Goal: Task Accomplishment & Management: Manage account settings

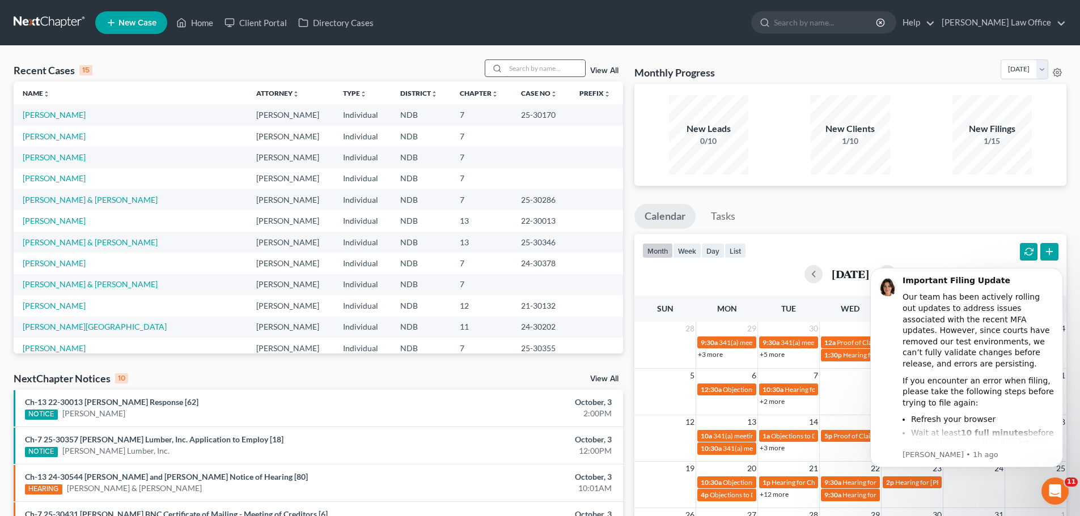
click at [528, 67] on input "search" at bounding box center [545, 68] width 79 height 16
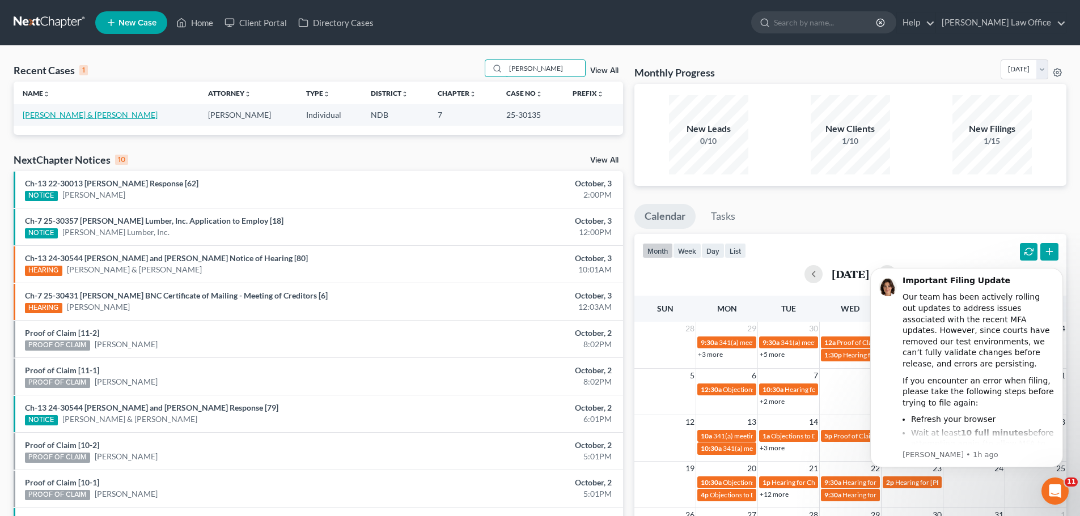
type input "langford"
click at [75, 117] on link "[PERSON_NAME] & [PERSON_NAME]" at bounding box center [90, 115] width 135 height 10
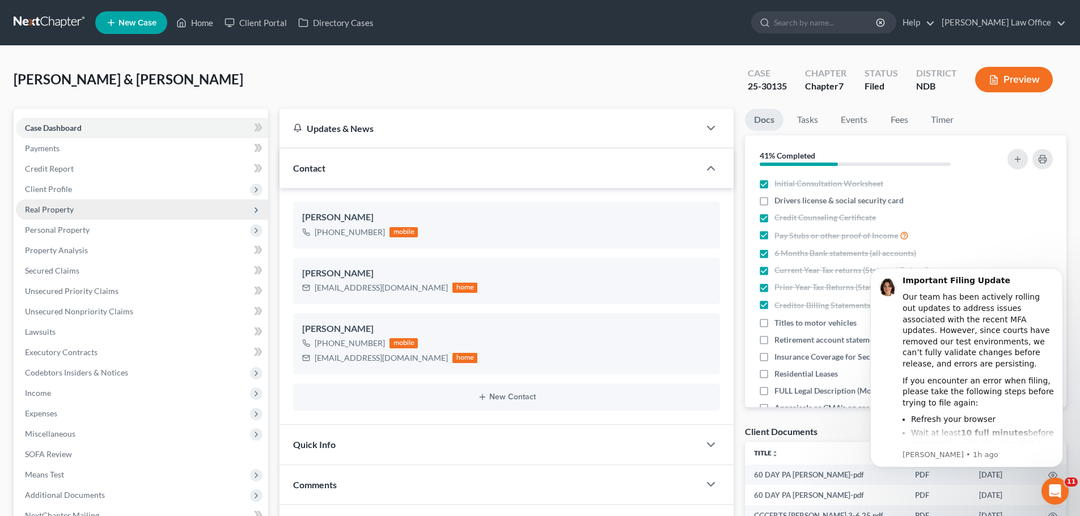
scroll to position [582, 0]
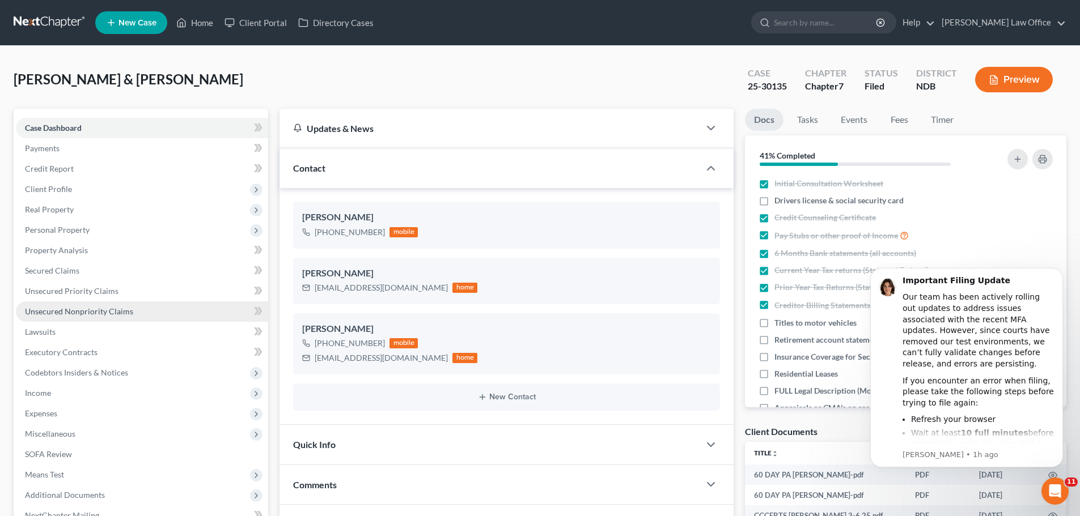
click at [101, 311] on span "Unsecured Nonpriority Claims" at bounding box center [79, 312] width 108 height 10
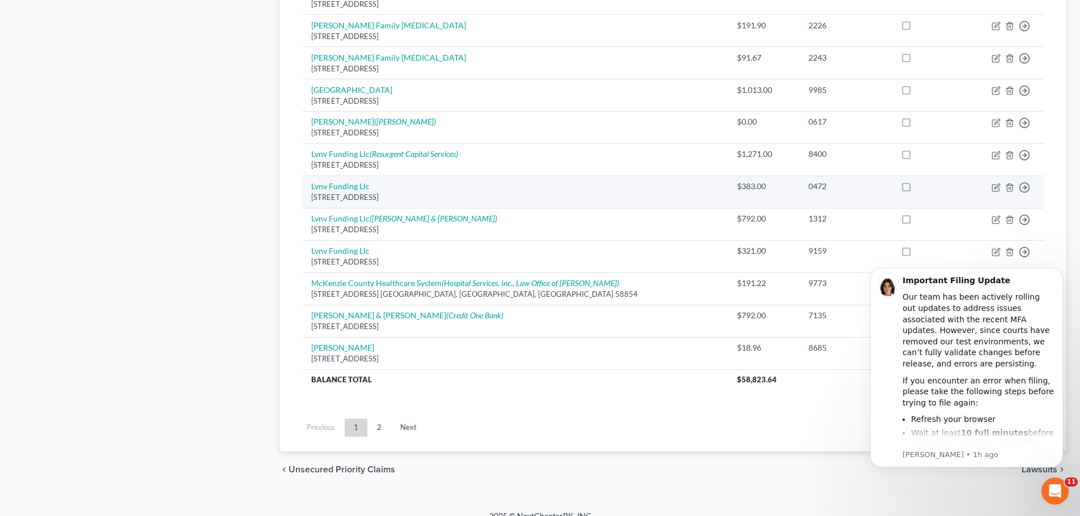
scroll to position [796, 0]
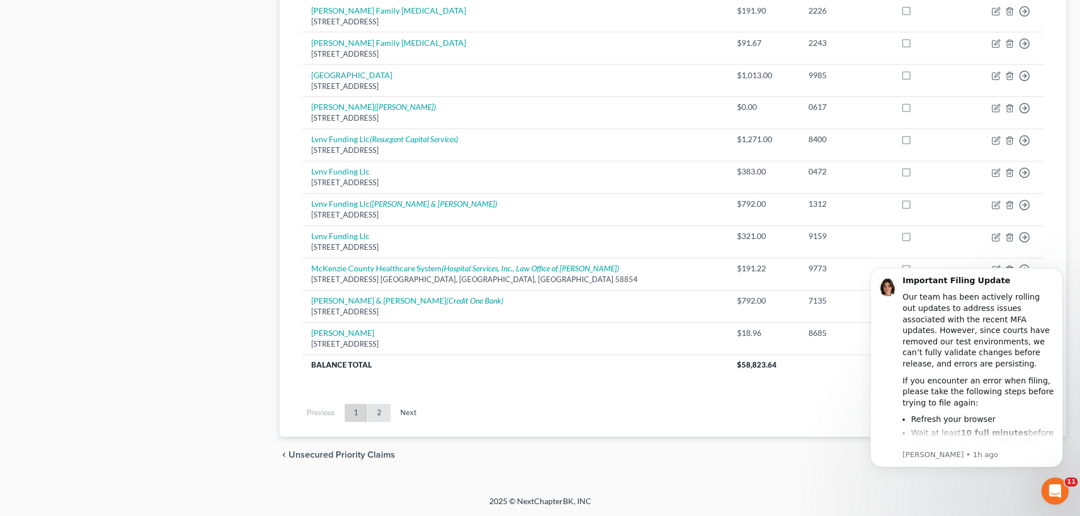
click at [379, 414] on link "2" at bounding box center [379, 413] width 23 height 18
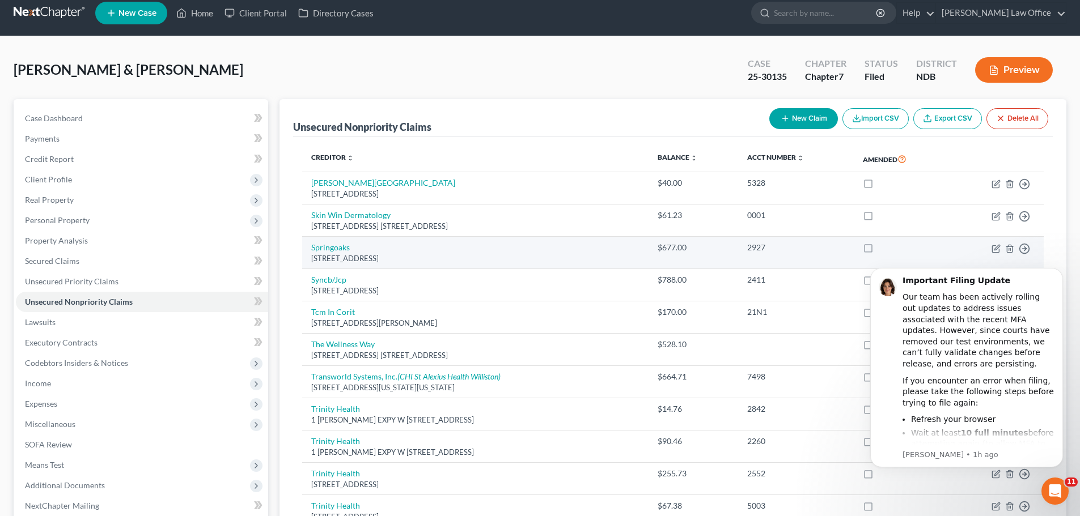
scroll to position [0, 0]
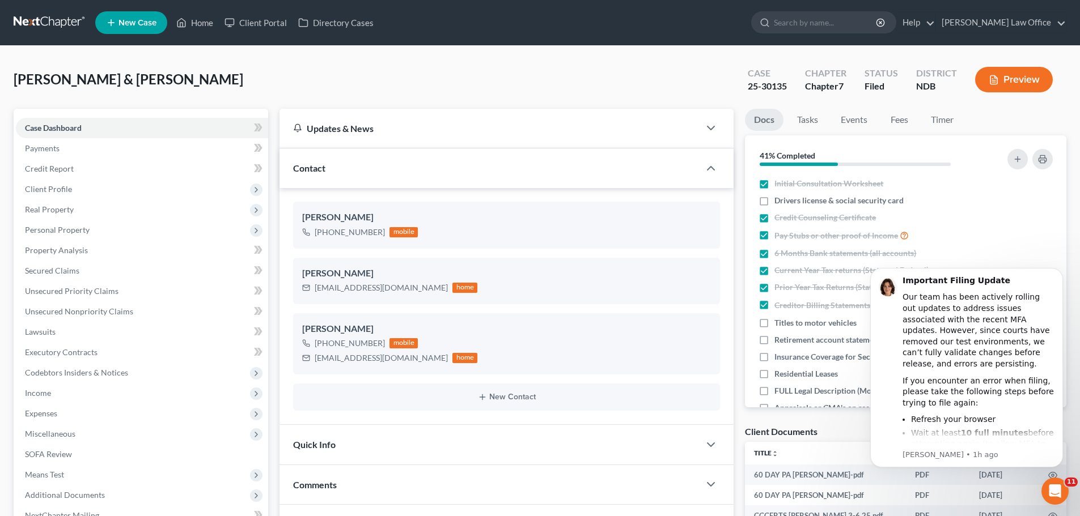
scroll to position [582, 0]
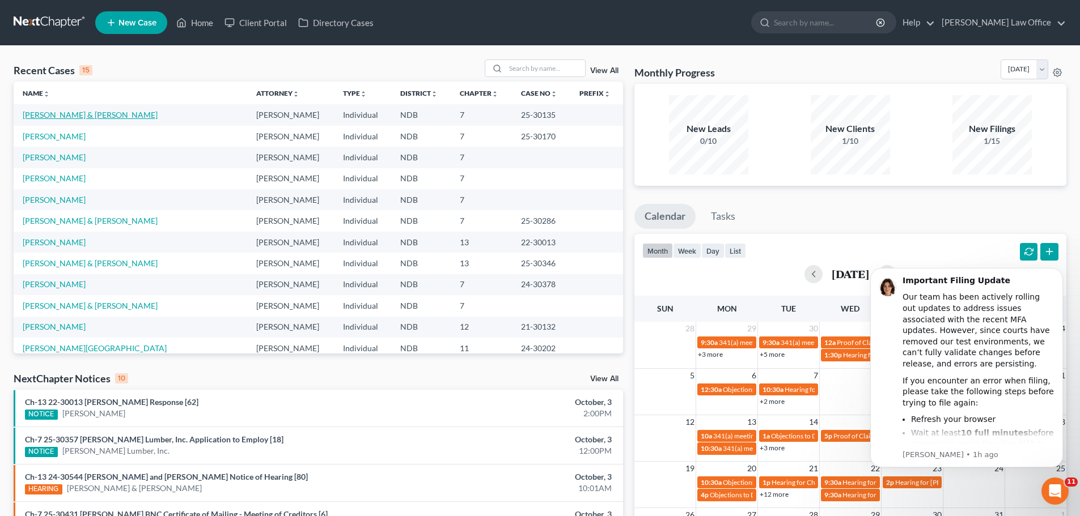
click at [59, 115] on link "[PERSON_NAME] & [PERSON_NAME]" at bounding box center [90, 115] width 135 height 10
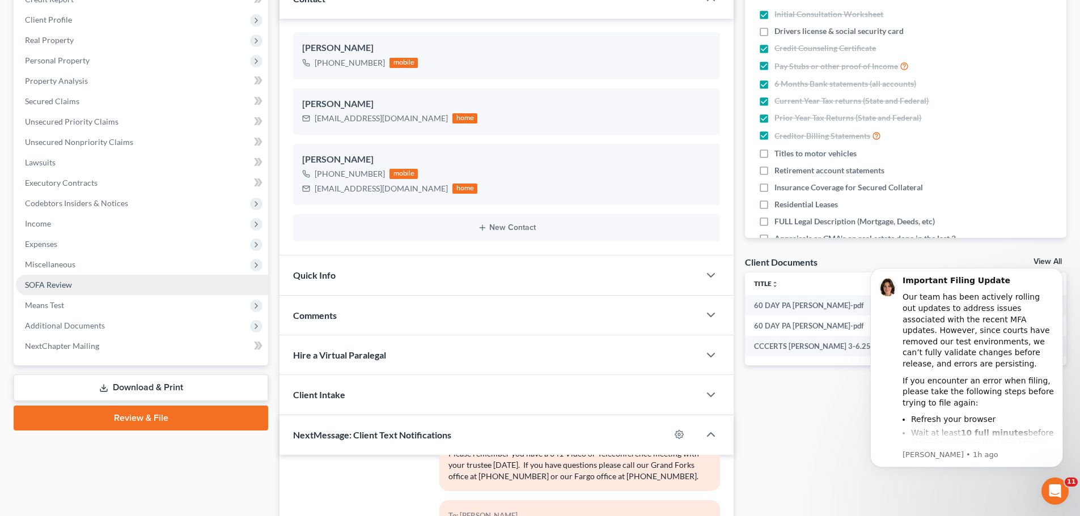
scroll to position [170, 0]
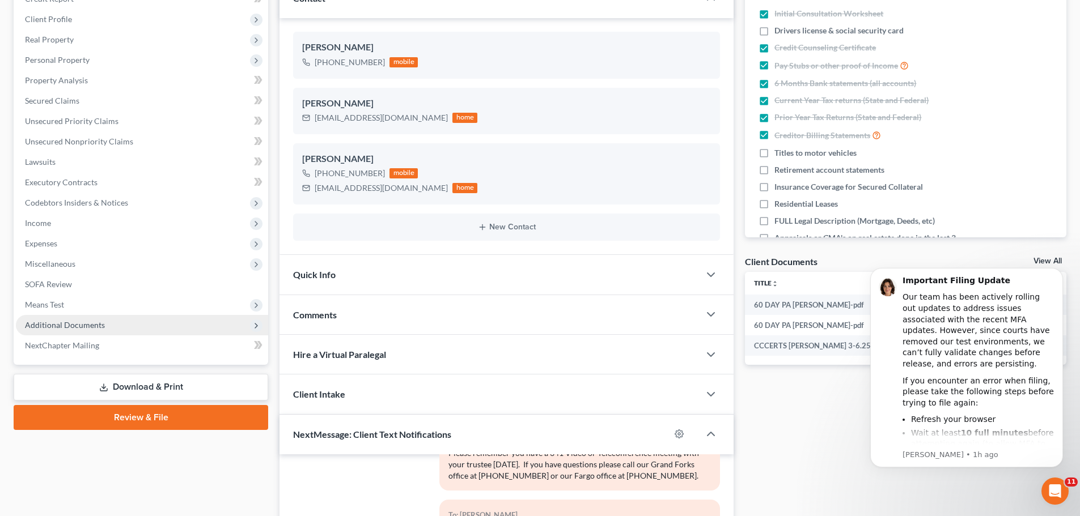
click at [71, 323] on span "Additional Documents" at bounding box center [65, 325] width 80 height 10
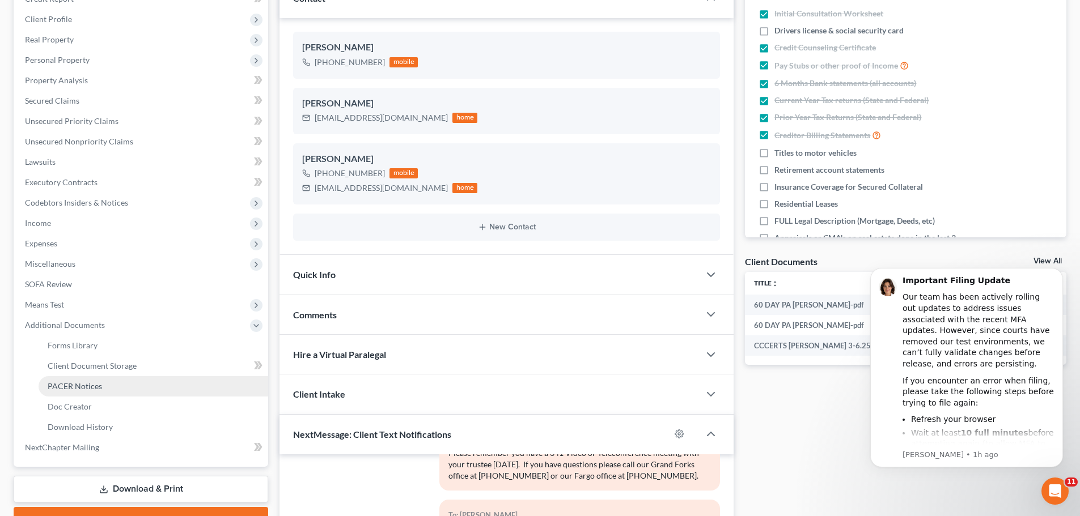
click at [83, 385] on span "PACER Notices" at bounding box center [75, 387] width 54 height 10
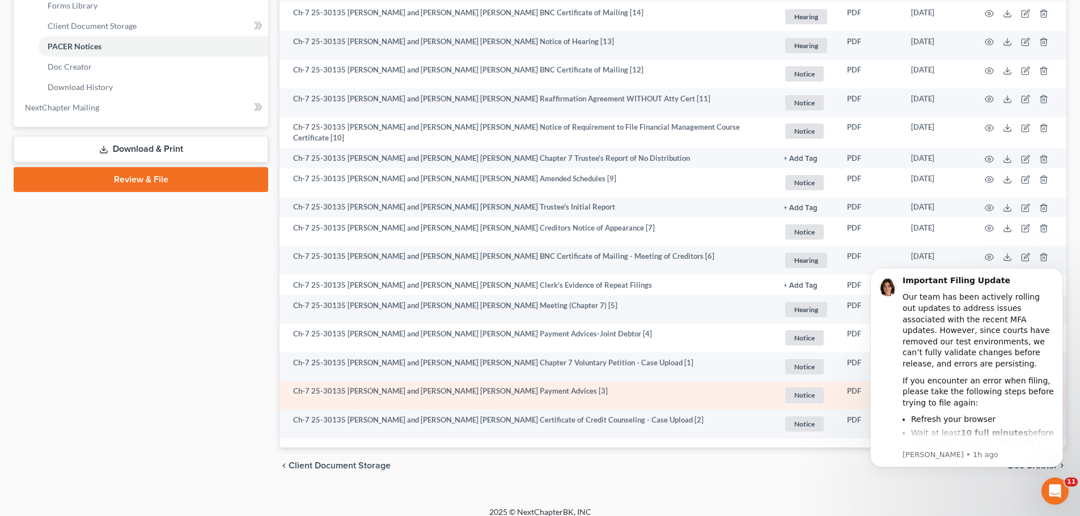
scroll to position [519, 0]
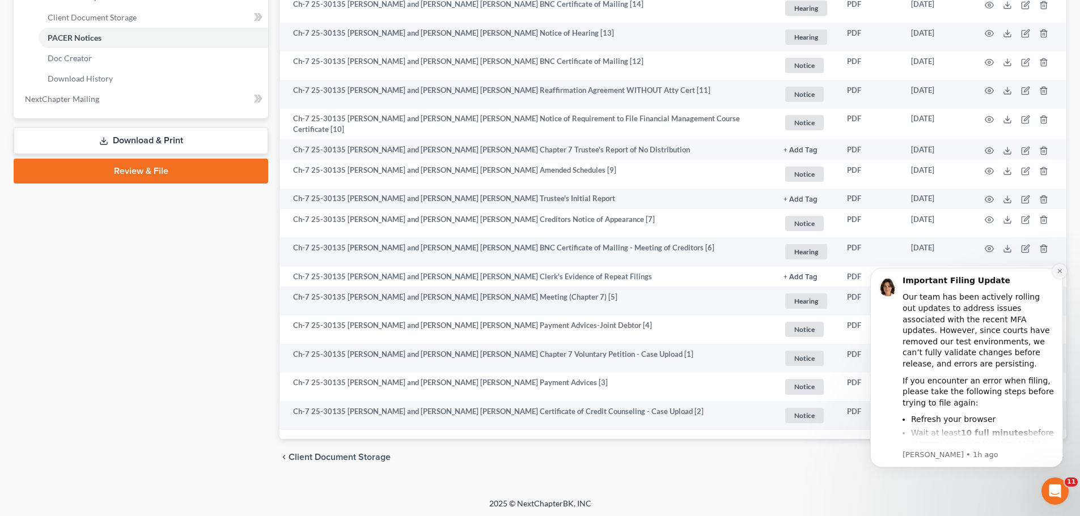
click at [435, 274] on icon "Dismiss notification" at bounding box center [1060, 271] width 6 height 6
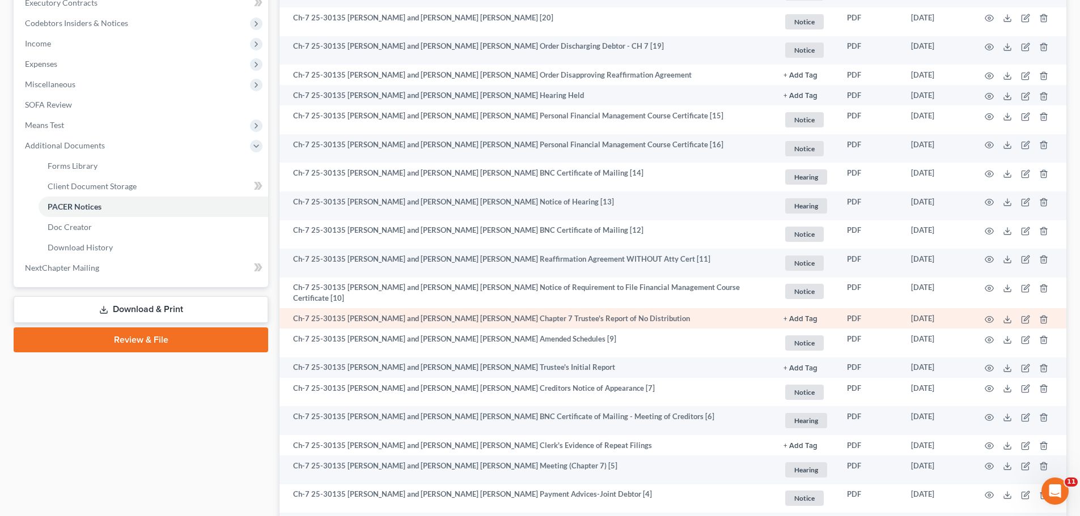
scroll to position [349, 0]
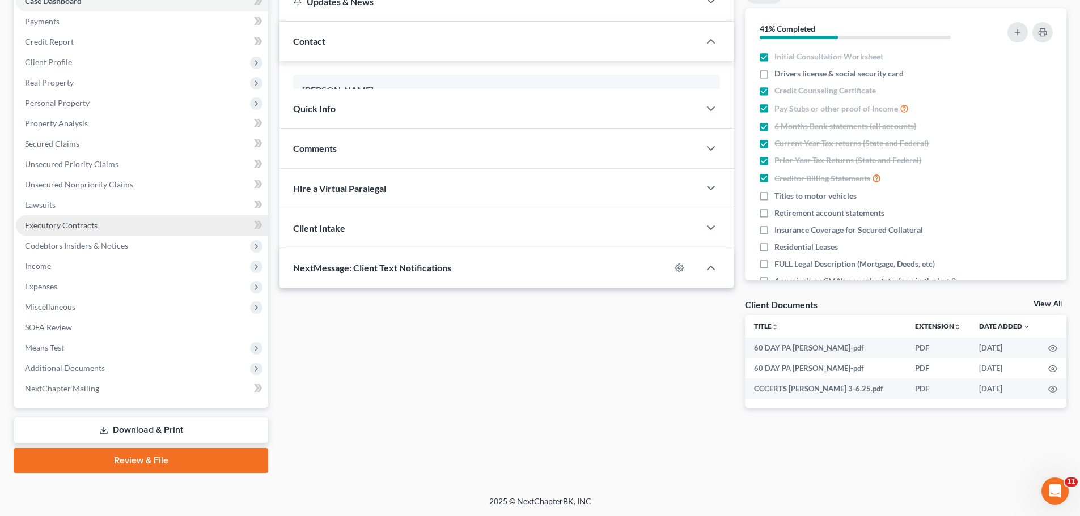
scroll to position [170, 0]
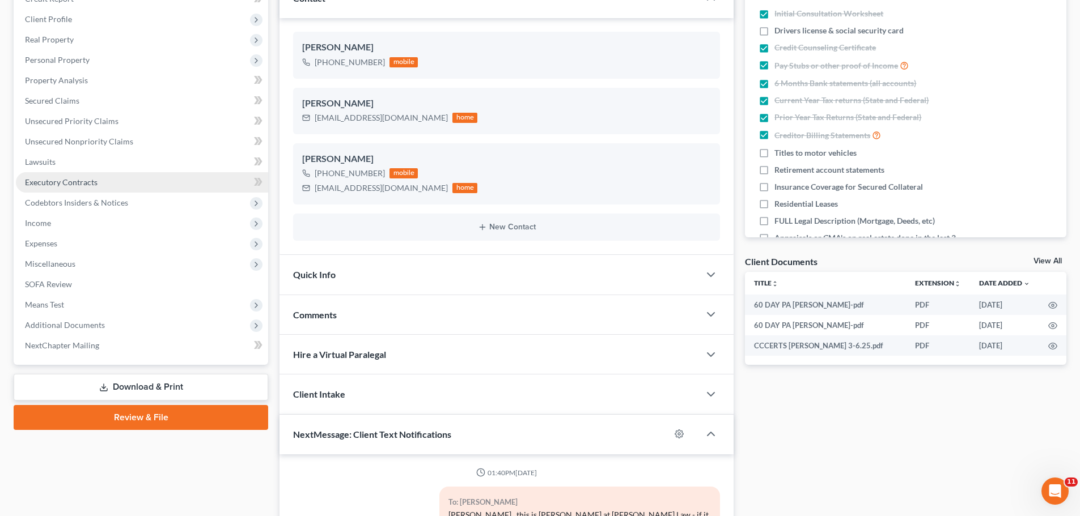
scroll to position [582, 0]
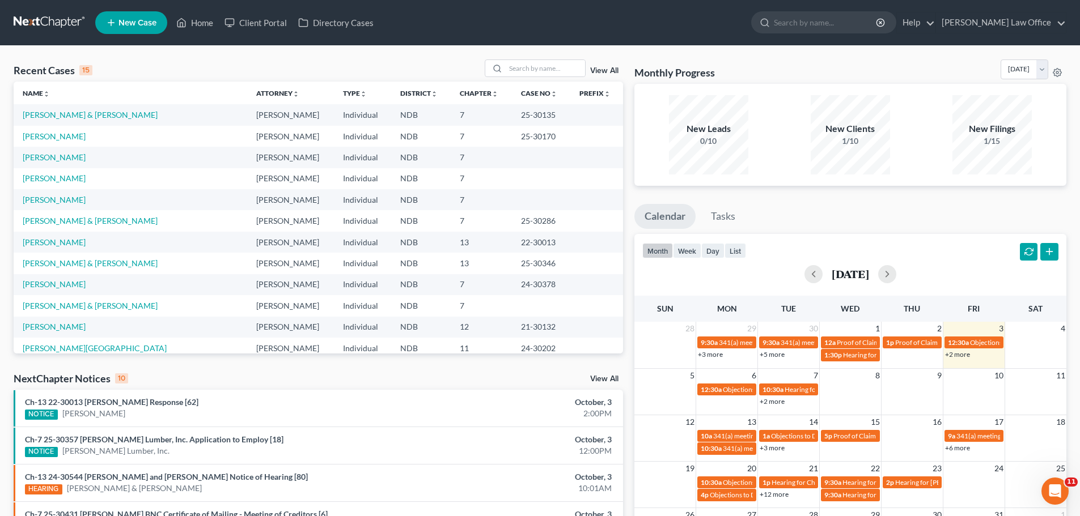
click at [435, 304] on th "Sun" at bounding box center [665, 309] width 62 height 26
click at [88, 115] on link "[PERSON_NAME] & [PERSON_NAME]" at bounding box center [90, 115] width 135 height 10
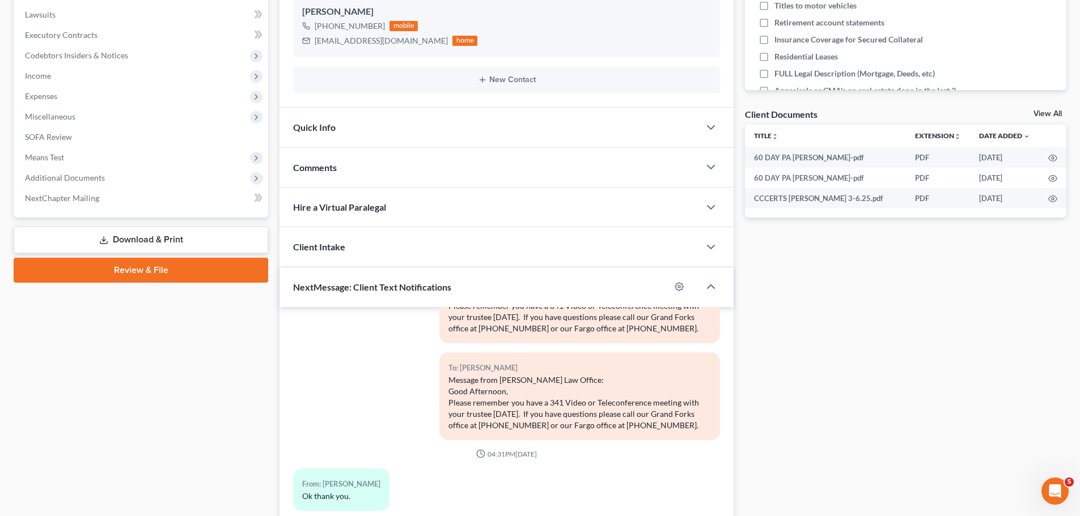
scroll to position [292, 0]
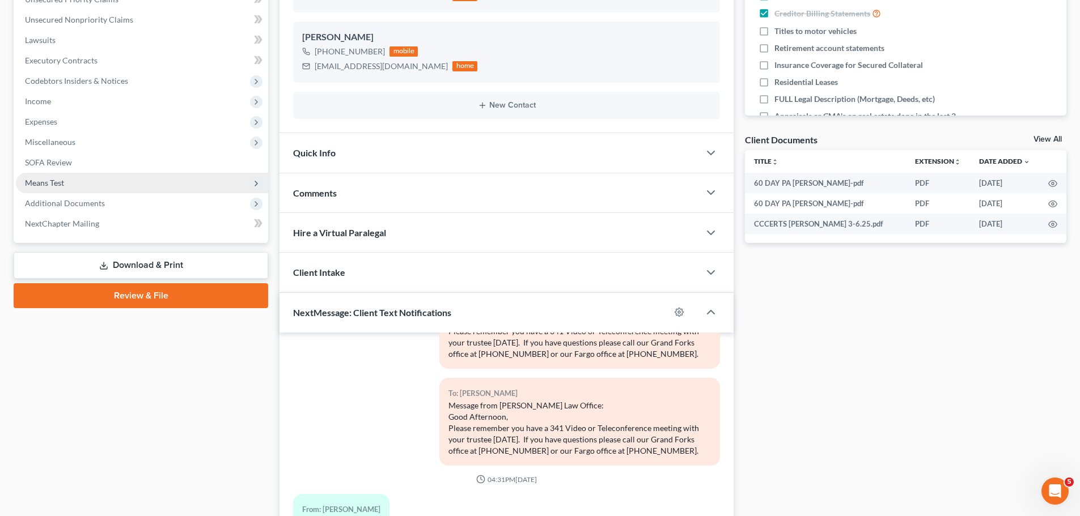
click at [43, 183] on span "Means Test" at bounding box center [44, 183] width 39 height 10
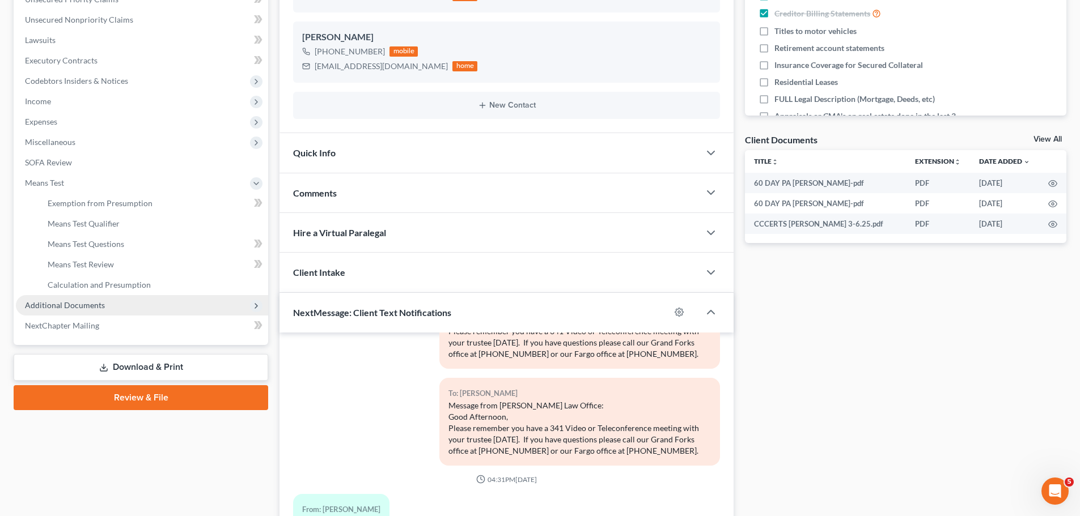
click at [69, 303] on span "Additional Documents" at bounding box center [65, 305] width 80 height 10
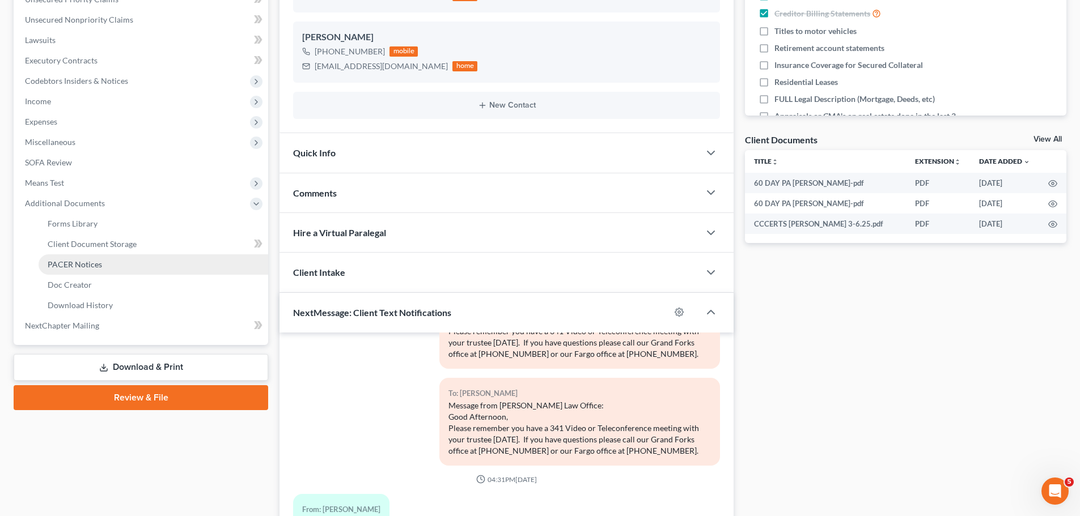
click at [74, 265] on span "PACER Notices" at bounding box center [75, 265] width 54 height 10
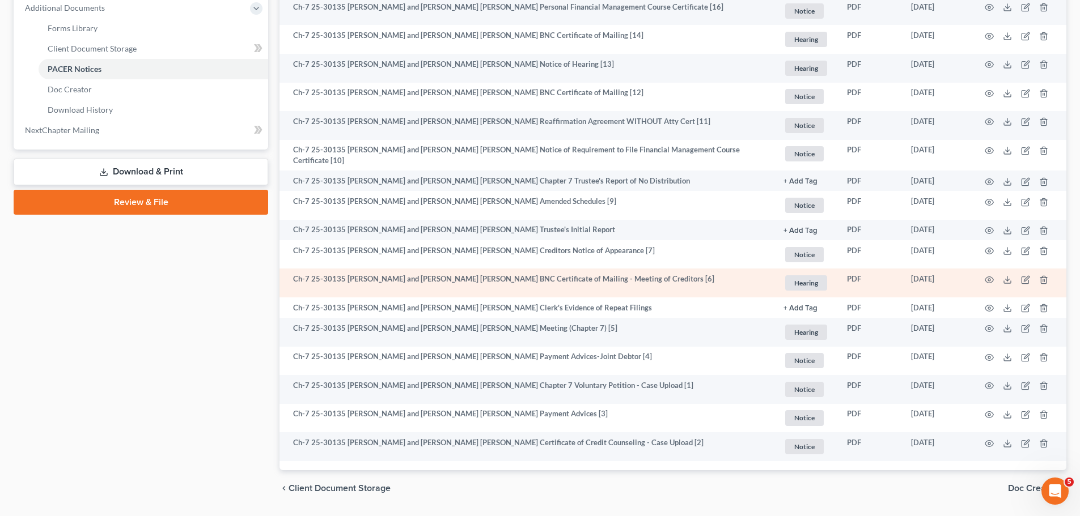
scroll to position [519, 0]
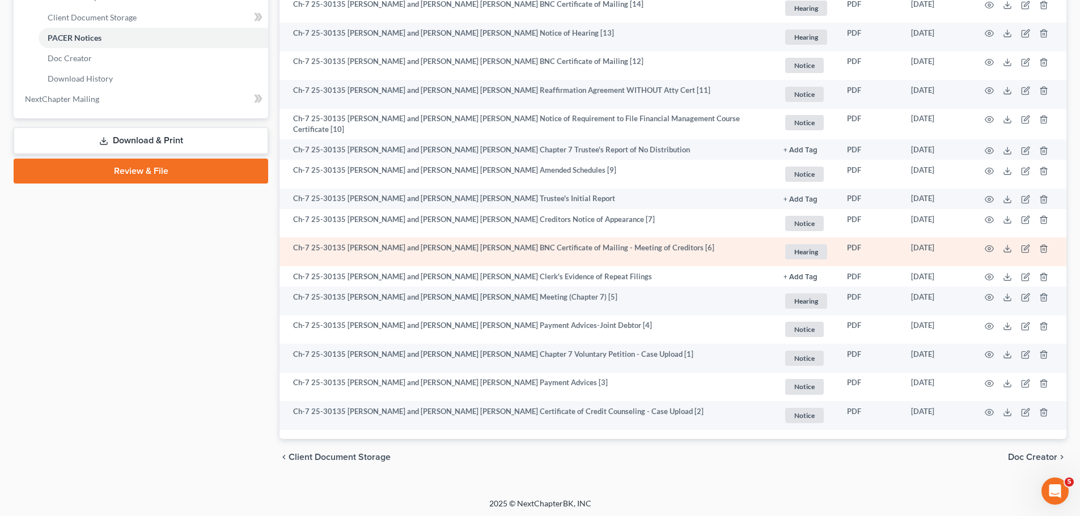
click at [420, 249] on td "Ch-7 25-30135 [PERSON_NAME] and [PERSON_NAME] [PERSON_NAME] BNC Certificate of …" at bounding box center [527, 252] width 495 height 29
click at [994, 244] on td at bounding box center [1018, 252] width 95 height 29
click at [991, 244] on icon "button" at bounding box center [989, 248] width 9 height 9
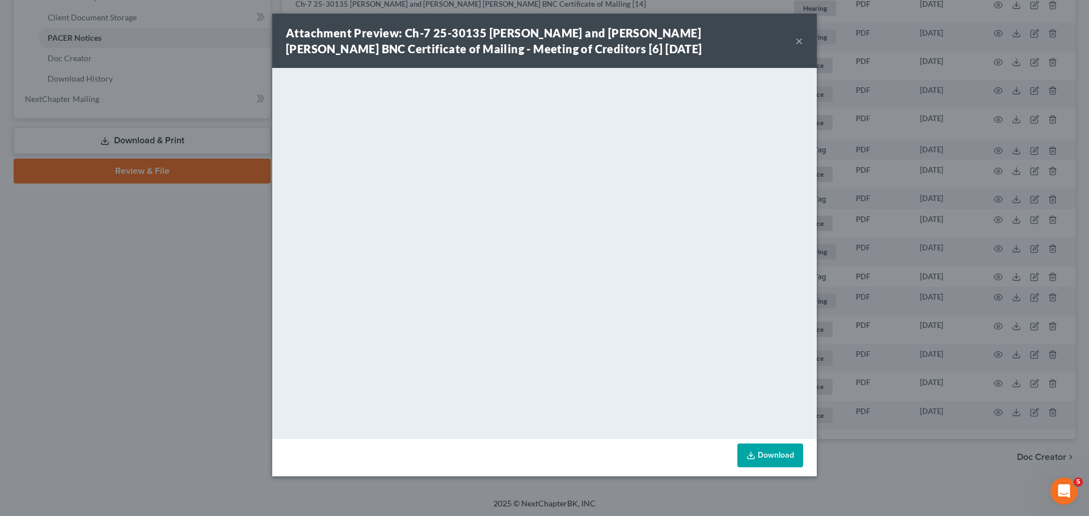
click at [802, 41] on button "×" at bounding box center [799, 41] width 8 height 14
